Goal: Obtain resource: Download file/media

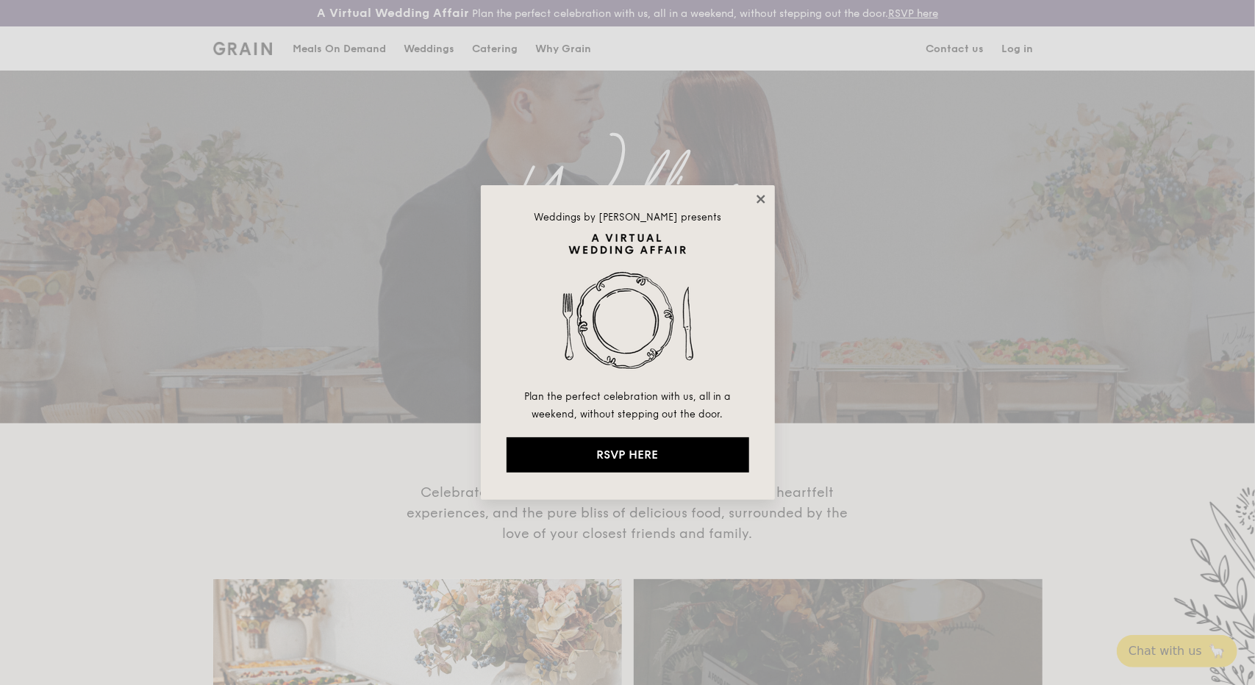
click at [755, 205] on icon at bounding box center [760, 199] width 13 height 13
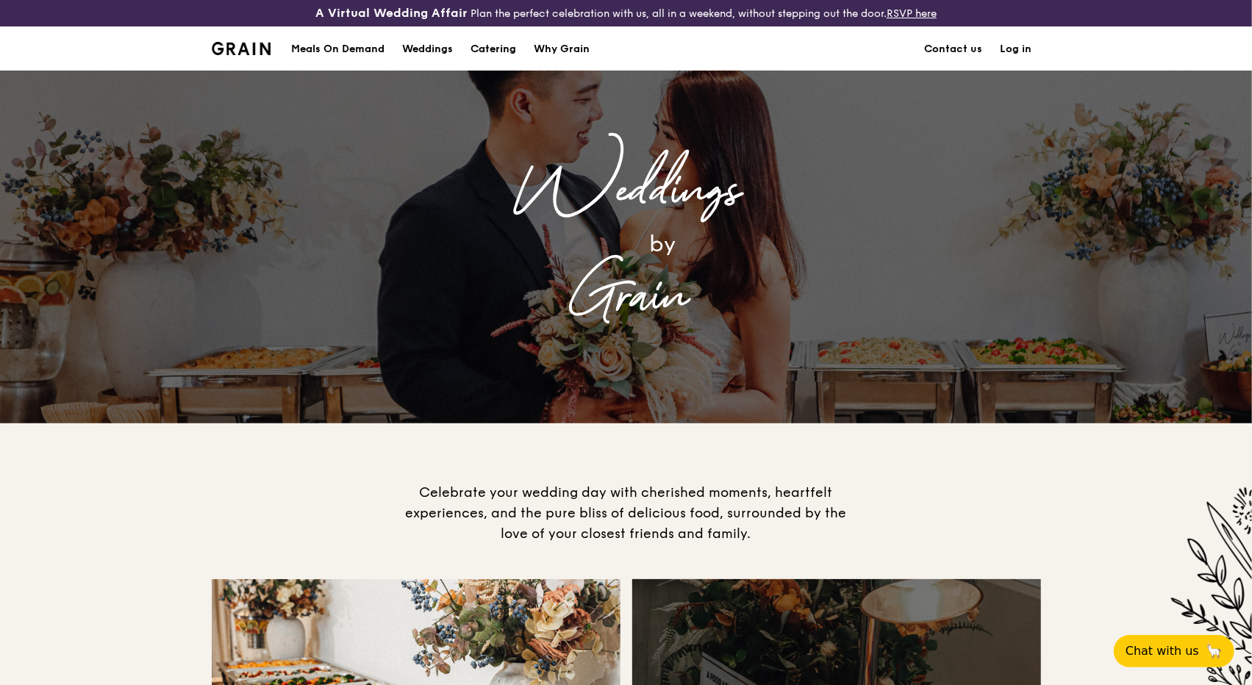
click at [499, 46] on div "Catering" at bounding box center [494, 49] width 46 height 44
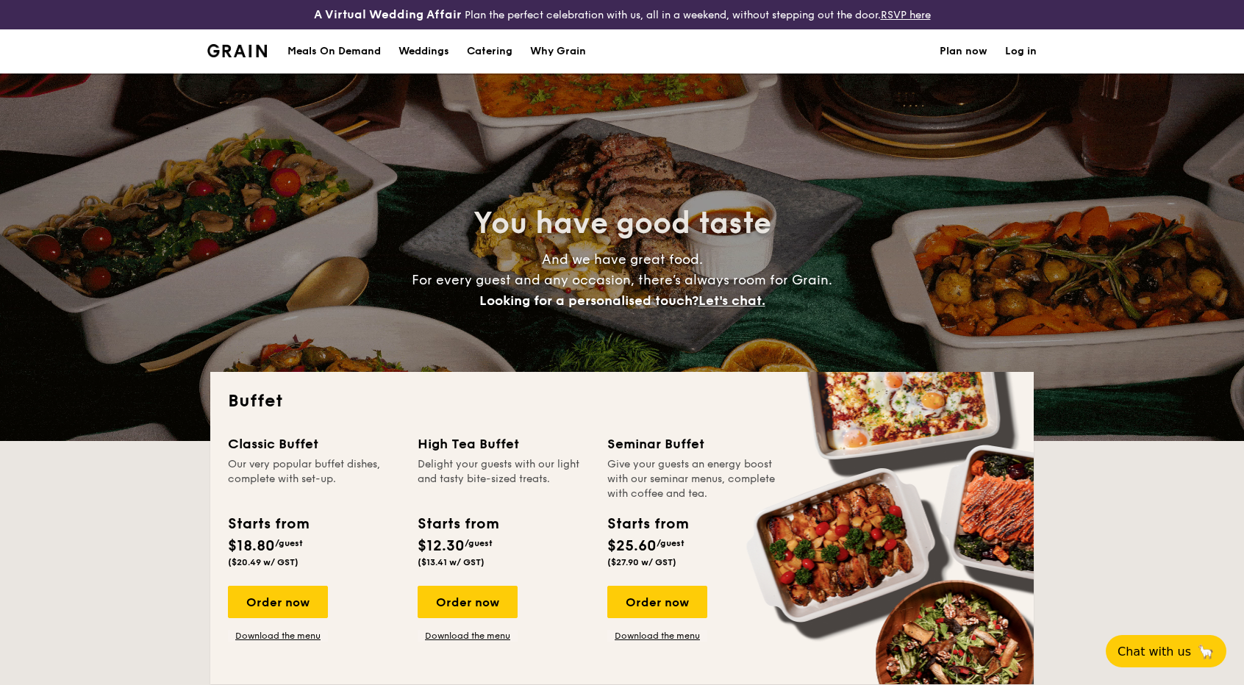
select select
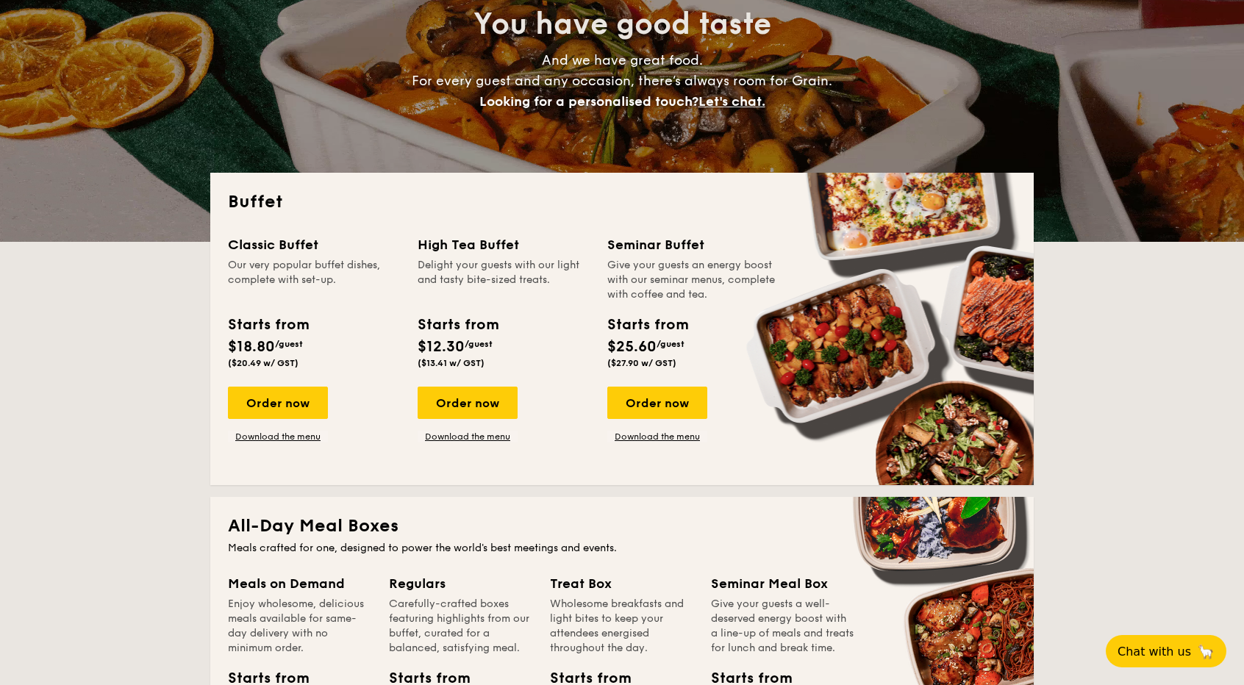
scroll to position [221, 0]
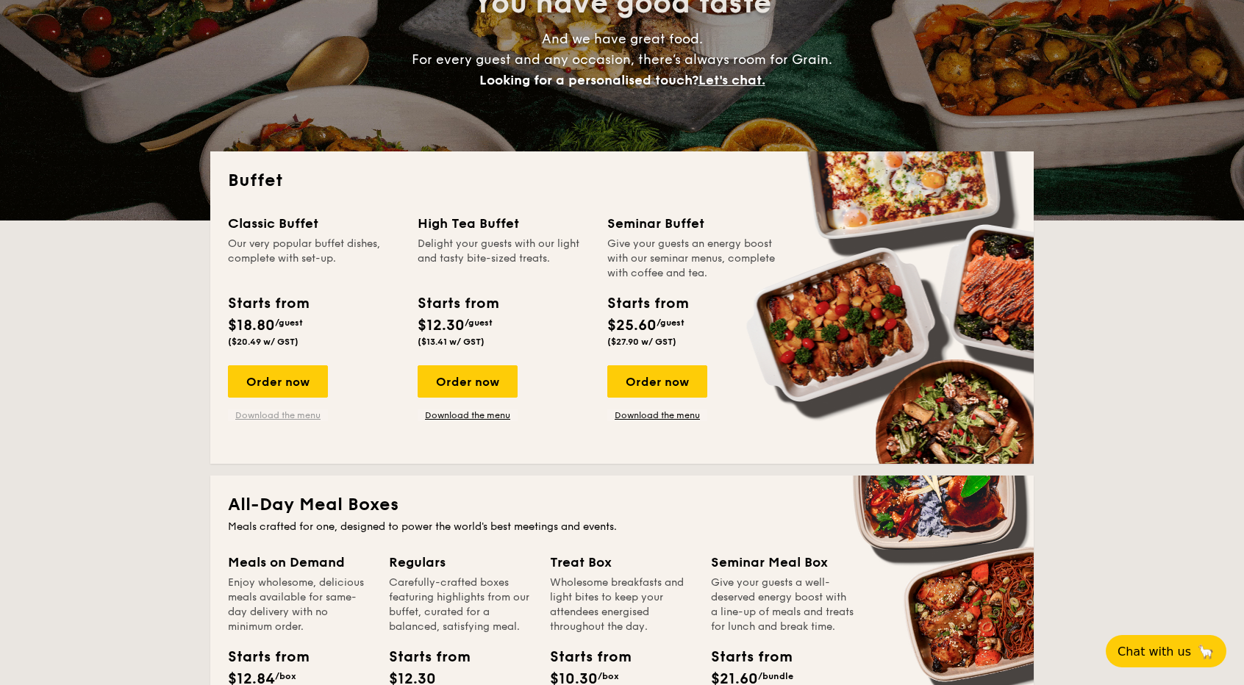
click at [308, 418] on link "Download the menu" at bounding box center [278, 416] width 100 height 12
